Goal: Task Accomplishment & Management: Manage account settings

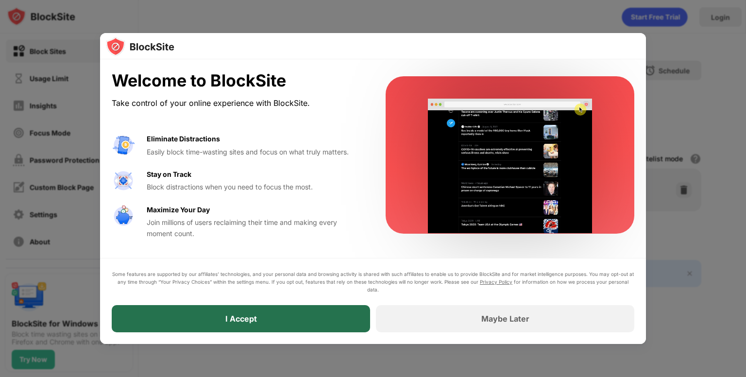
click at [272, 309] on div "I Accept" at bounding box center [241, 318] width 258 height 27
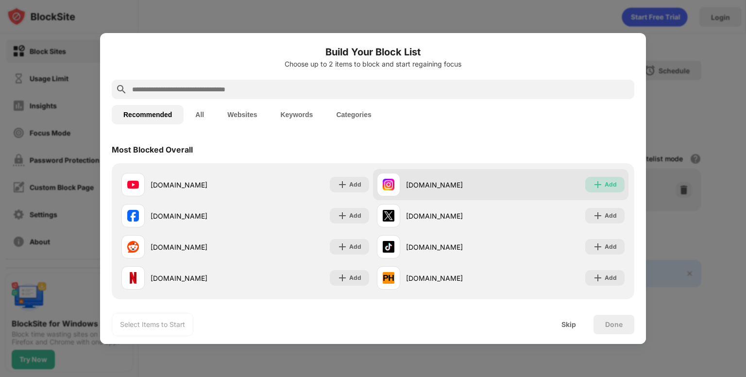
click at [596, 185] on div "Add" at bounding box center [604, 185] width 39 height 16
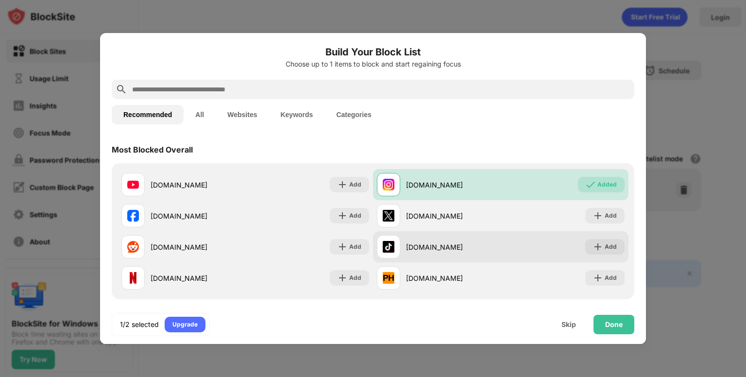
drag, startPoint x: 599, startPoint y: 223, endPoint x: 599, endPoint y: 235, distance: 11.2
click at [599, 223] on div "[DOMAIN_NAME] Add" at bounding box center [501, 215] width 256 height 31
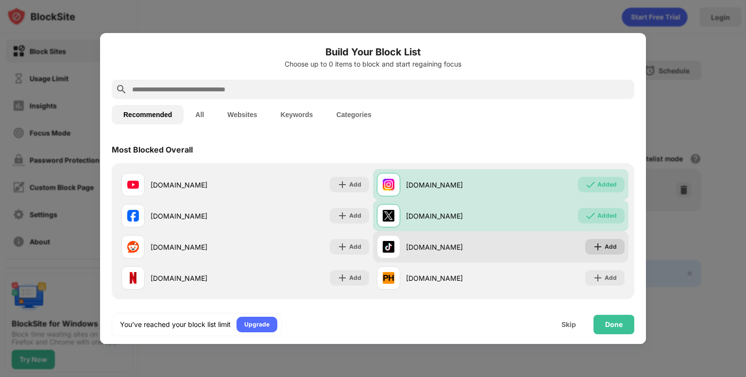
click at [597, 244] on div "Add" at bounding box center [604, 247] width 39 height 16
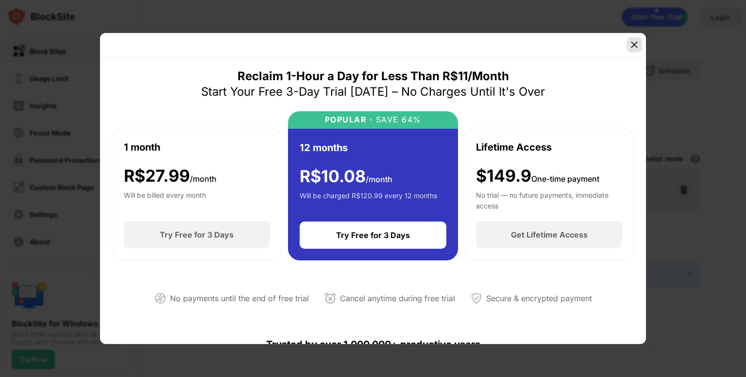
click at [629, 45] on div at bounding box center [635, 45] width 16 height 16
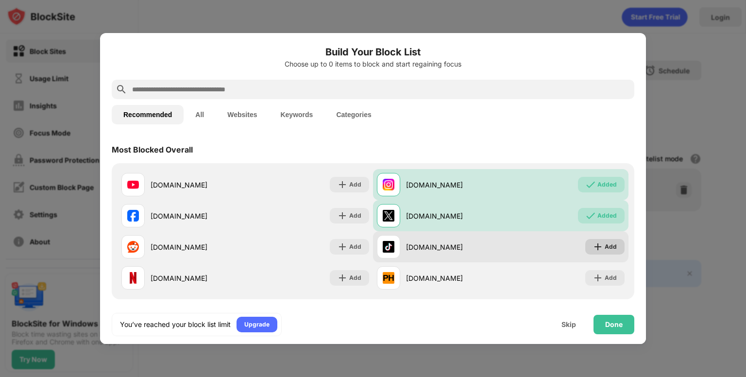
click at [595, 244] on img at bounding box center [598, 247] width 10 height 10
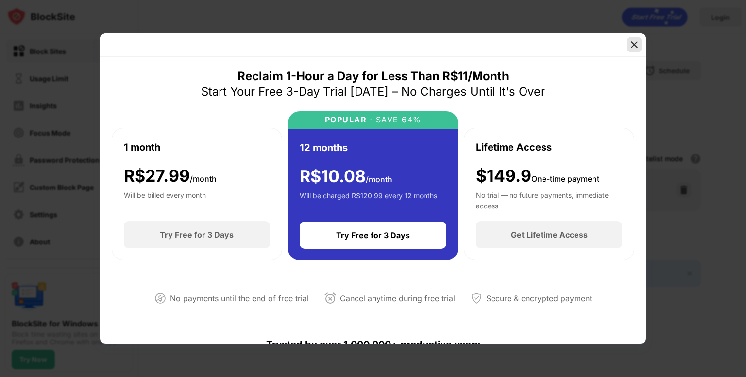
click at [635, 49] on img at bounding box center [635, 45] width 10 height 10
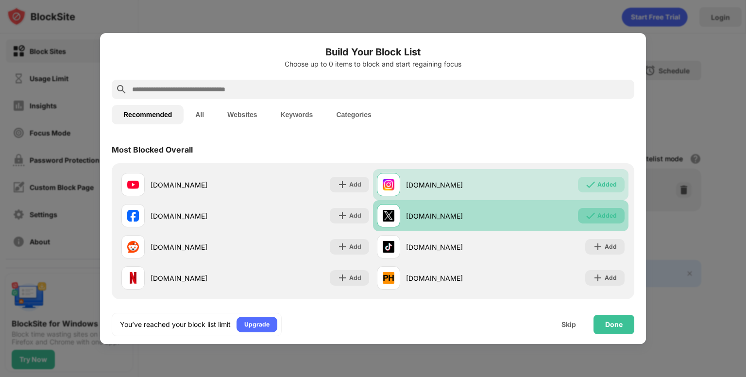
click at [586, 218] on img at bounding box center [591, 216] width 10 height 10
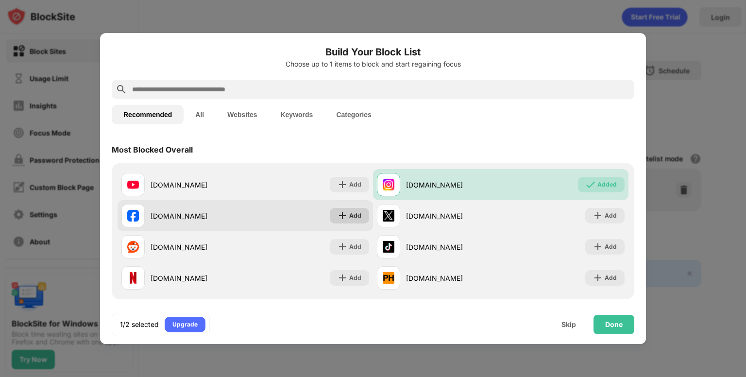
click at [352, 219] on div "Add" at bounding box center [355, 216] width 12 height 10
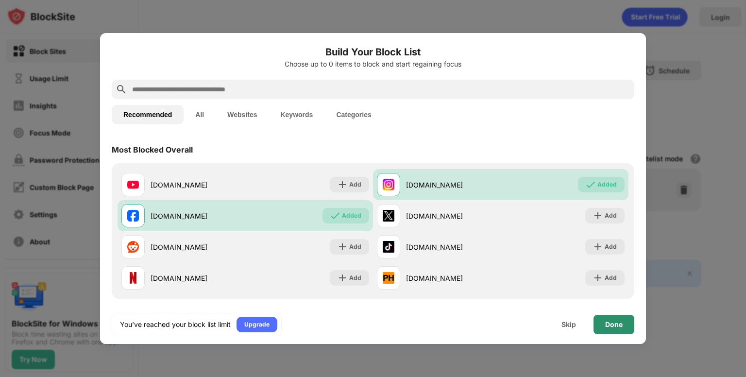
click at [615, 327] on div "Done" at bounding box center [613, 325] width 17 height 8
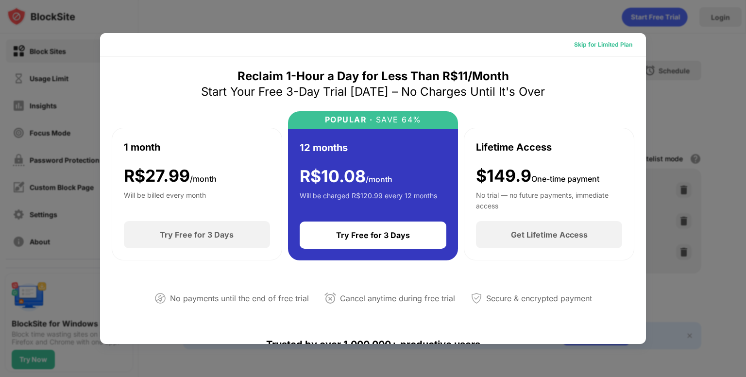
click at [611, 51] on div "Skip for Limited Plan" at bounding box center [603, 45] width 74 height 16
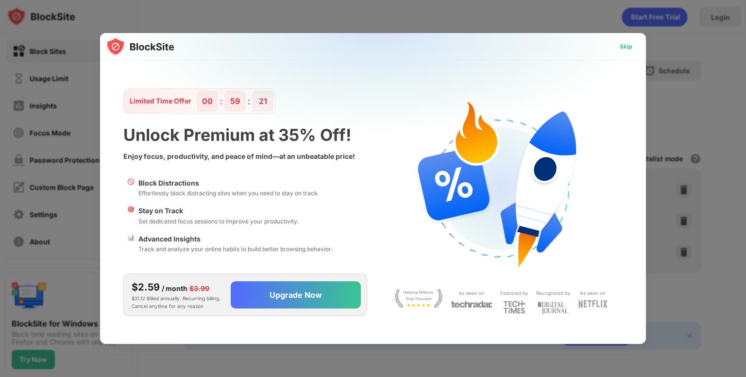
click at [624, 44] on div "Skip" at bounding box center [626, 47] width 13 height 10
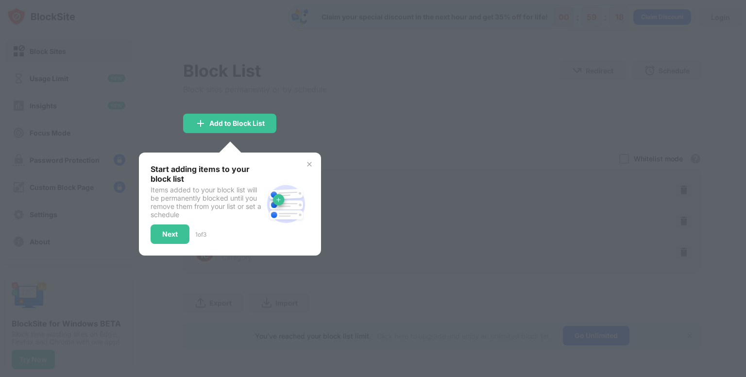
click at [302, 116] on div at bounding box center [373, 188] width 746 height 377
click at [167, 230] on div "Next" at bounding box center [170, 234] width 16 height 8
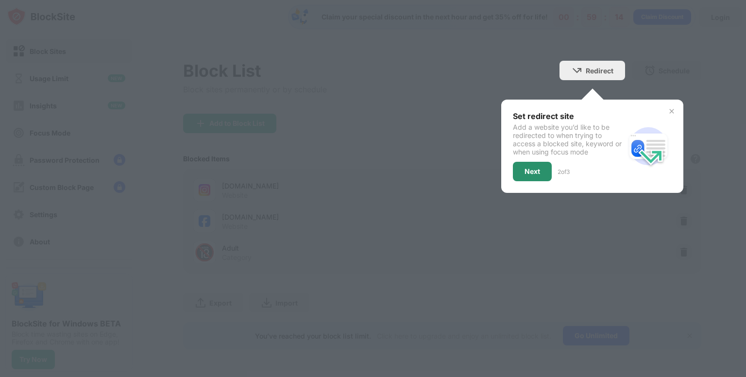
click at [532, 169] on div "Next" at bounding box center [533, 172] width 16 height 8
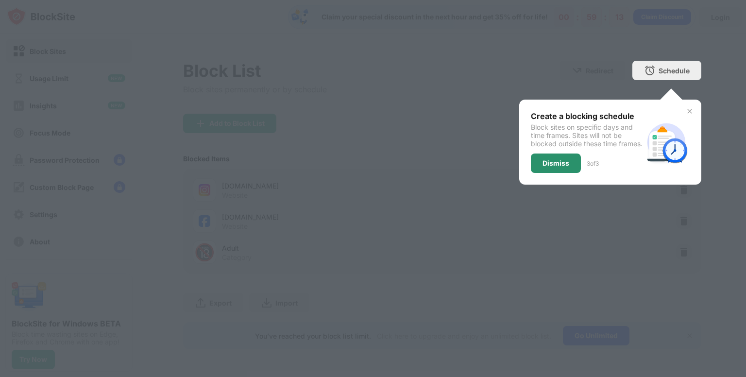
click at [565, 167] on div "Dismiss" at bounding box center [556, 163] width 27 height 8
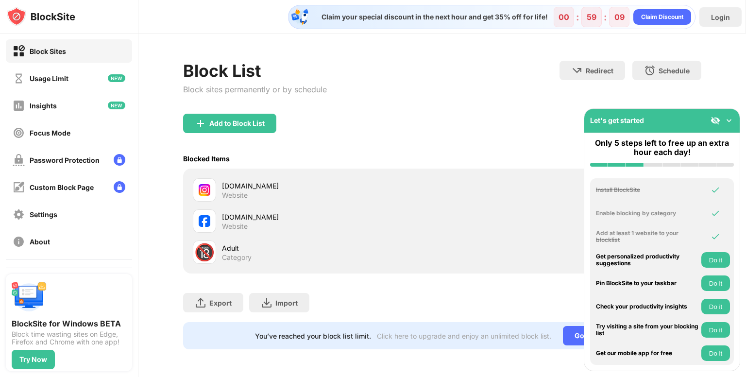
click at [730, 122] on img at bounding box center [729, 121] width 10 height 10
